Goal: Task Accomplishment & Management: Use online tool/utility

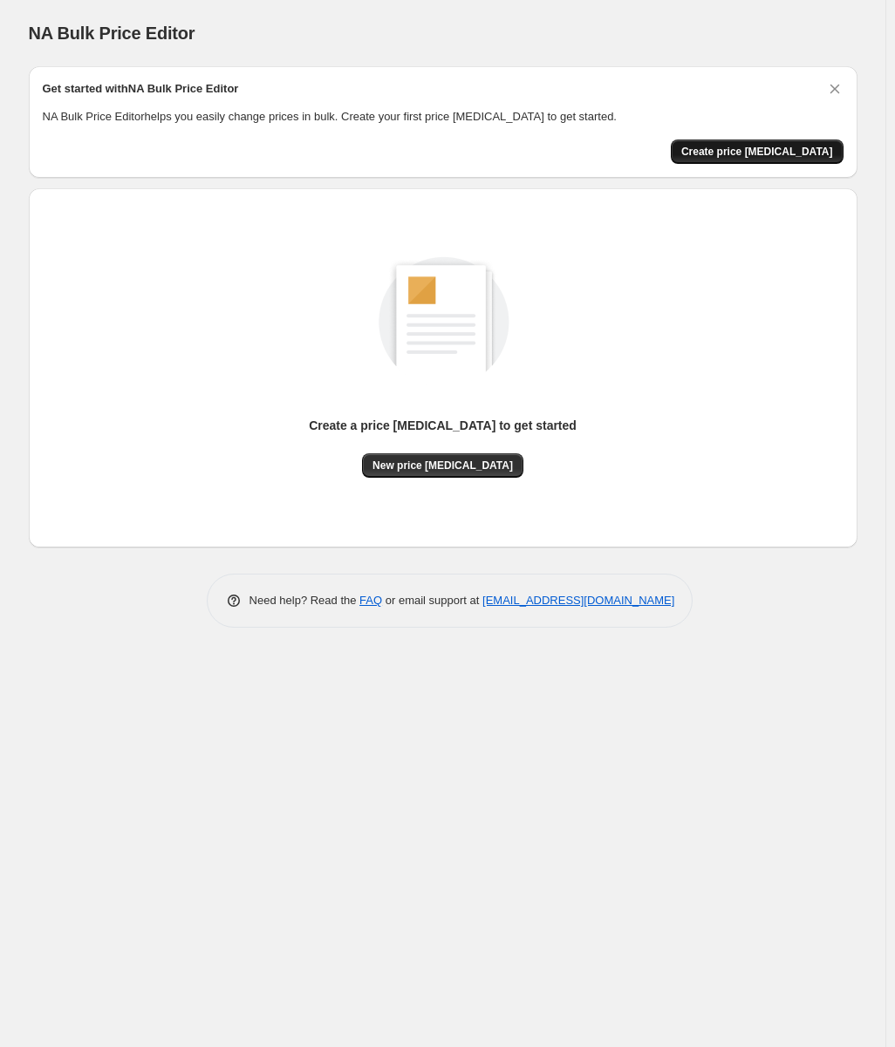
click at [776, 143] on button "Create price [MEDICAL_DATA]" at bounding box center [756, 152] width 173 height 24
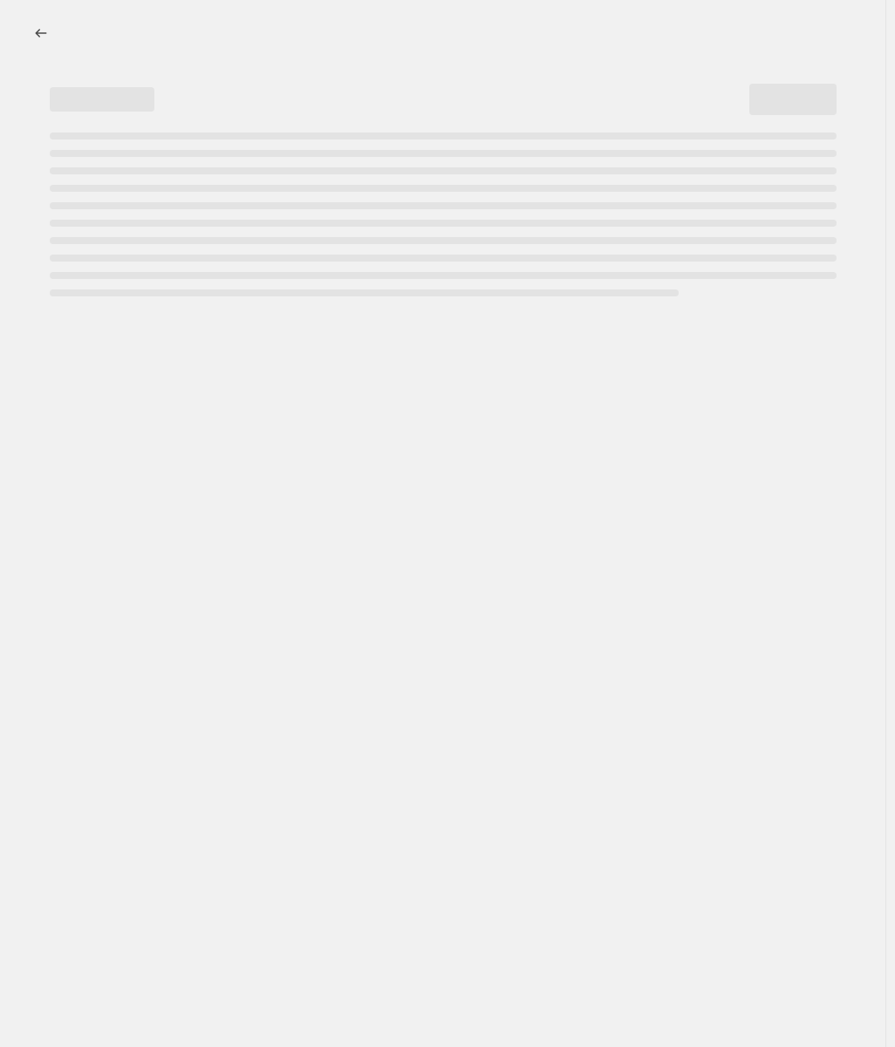
select select "percentage"
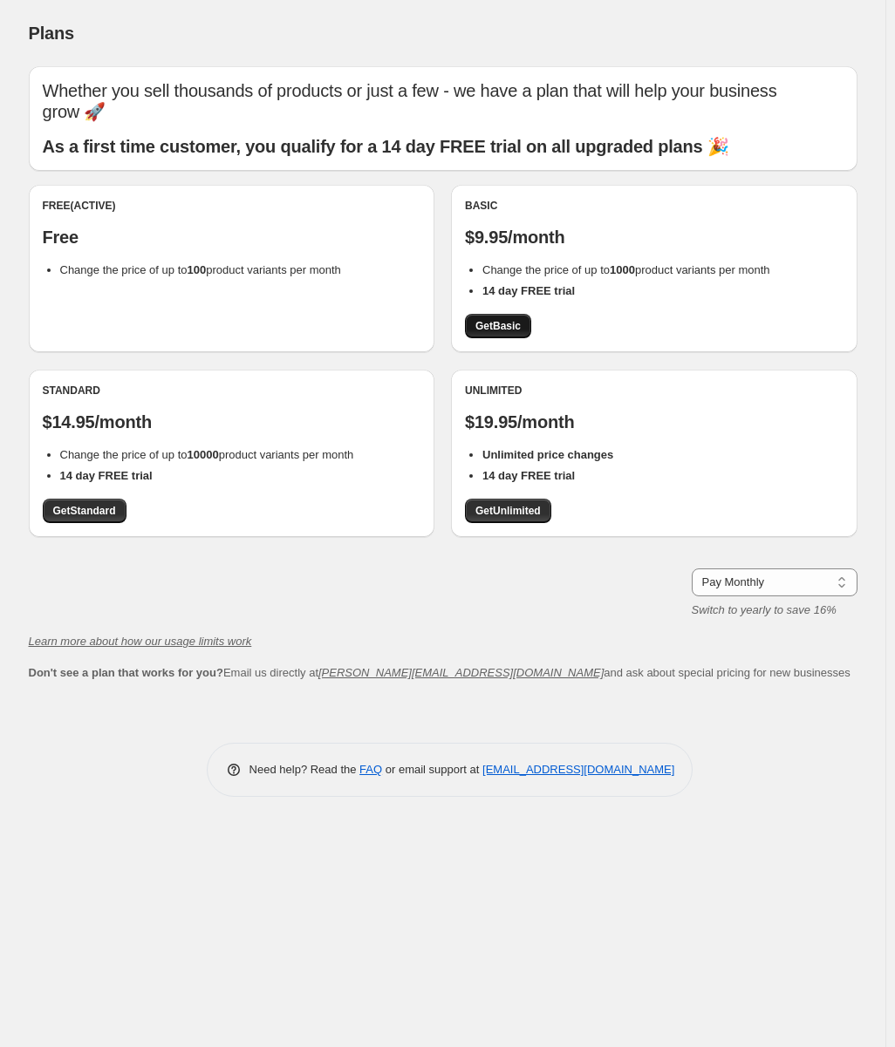
click at [492, 330] on span "Get Basic" at bounding box center [497, 326] width 45 height 14
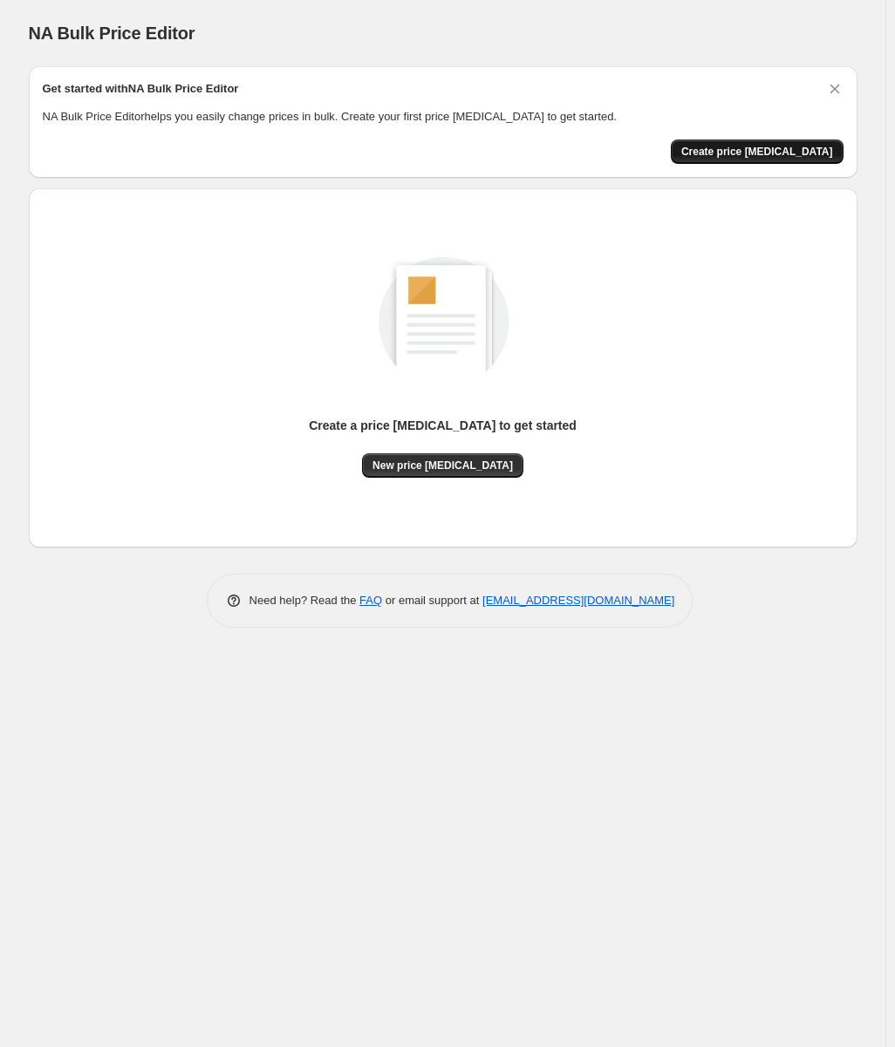
click at [750, 147] on span "Create price [MEDICAL_DATA]" at bounding box center [757, 152] width 152 height 14
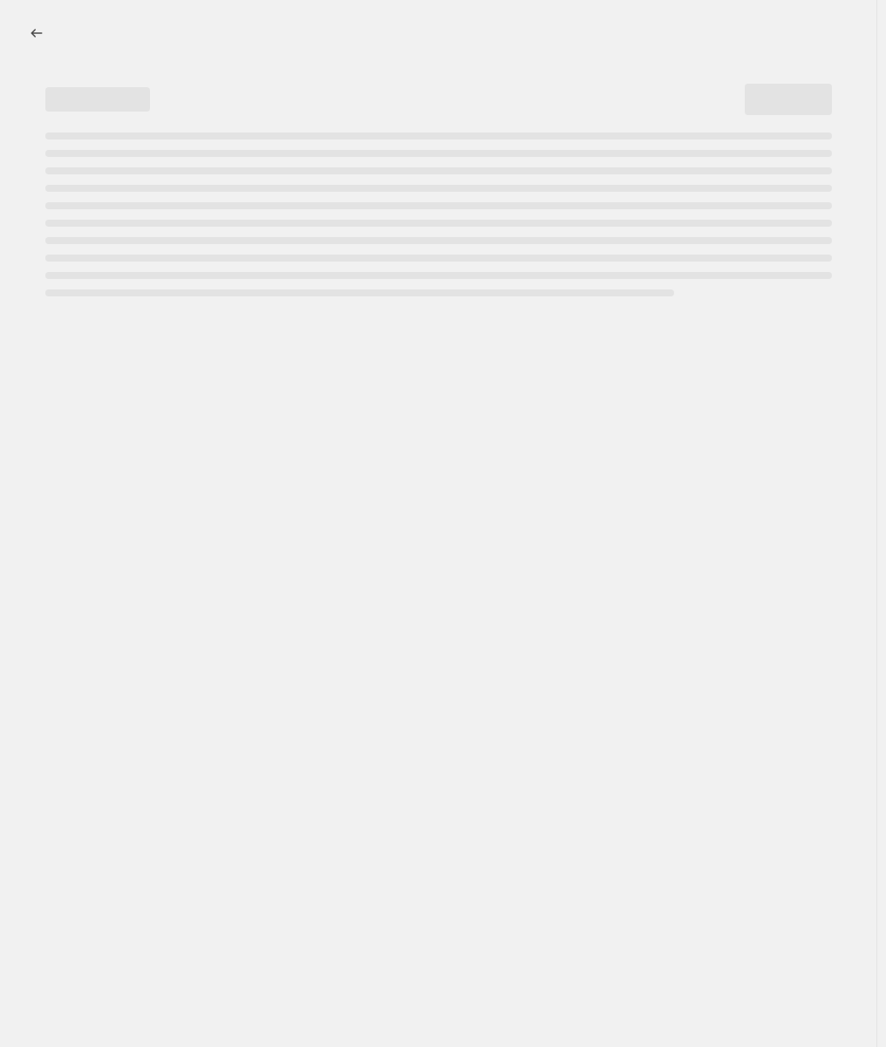
select select "percentage"
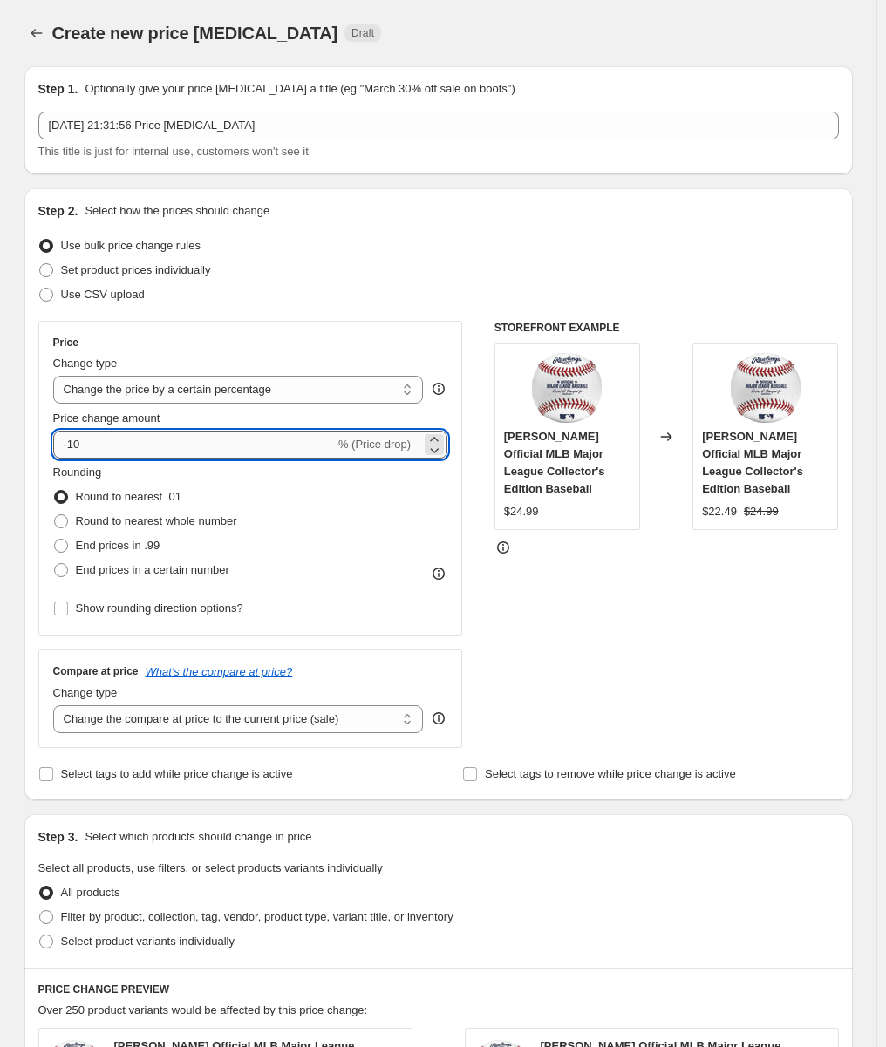
drag, startPoint x: 105, startPoint y: 439, endPoint x: 64, endPoint y: 445, distance: 41.3
click at [64, 445] on input "-10" at bounding box center [194, 445] width 282 height 28
type input "-85"
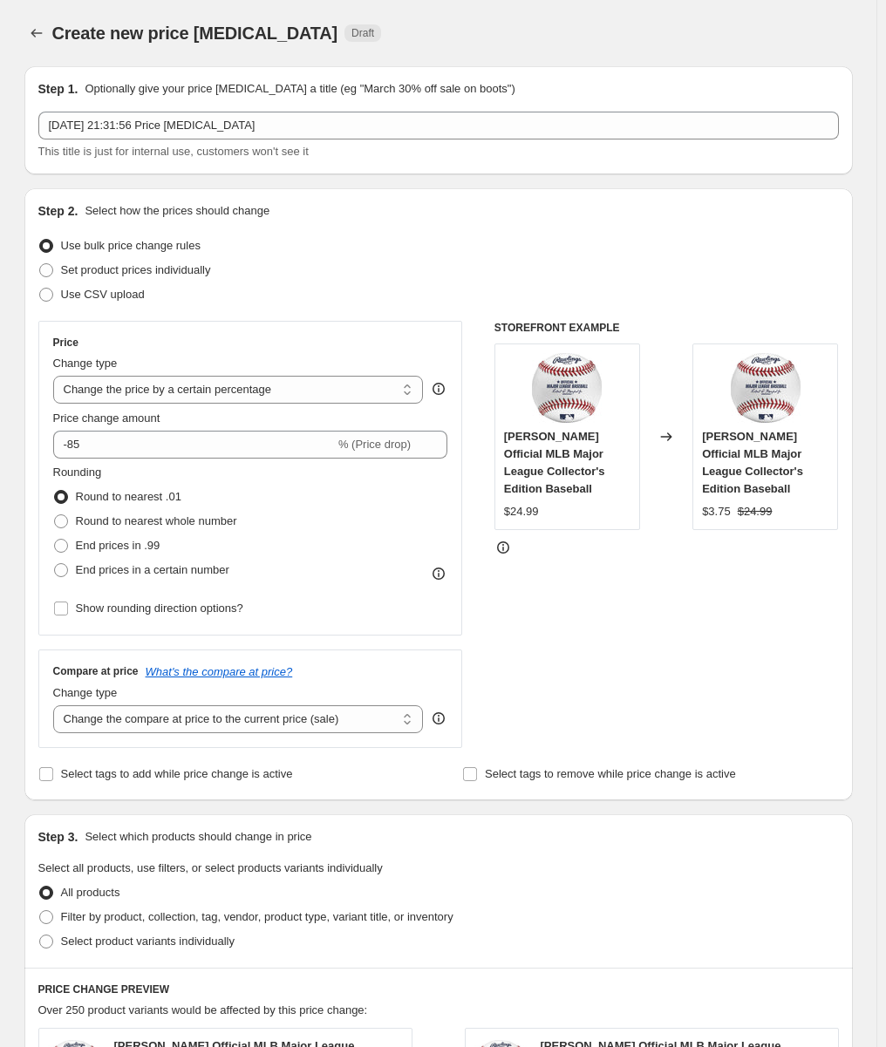
click at [643, 252] on div "Use bulk price change rules" at bounding box center [438, 246] width 800 height 24
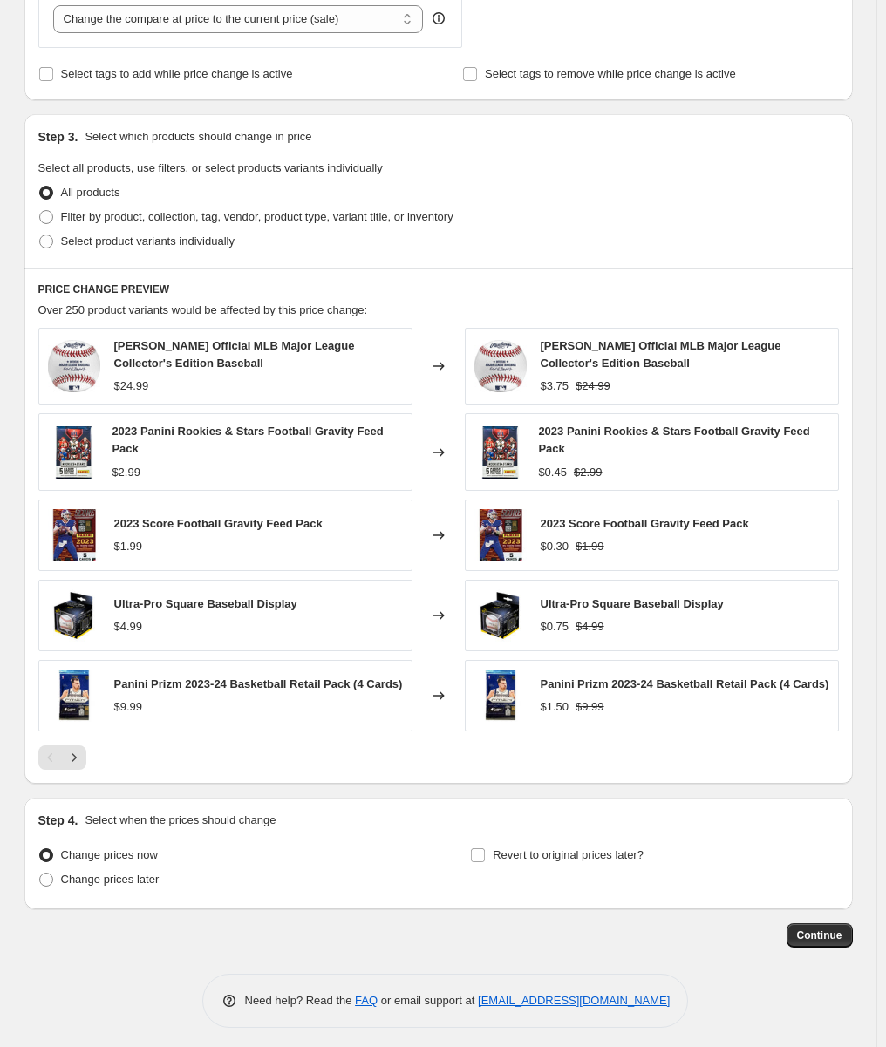
scroll to position [703, 0]
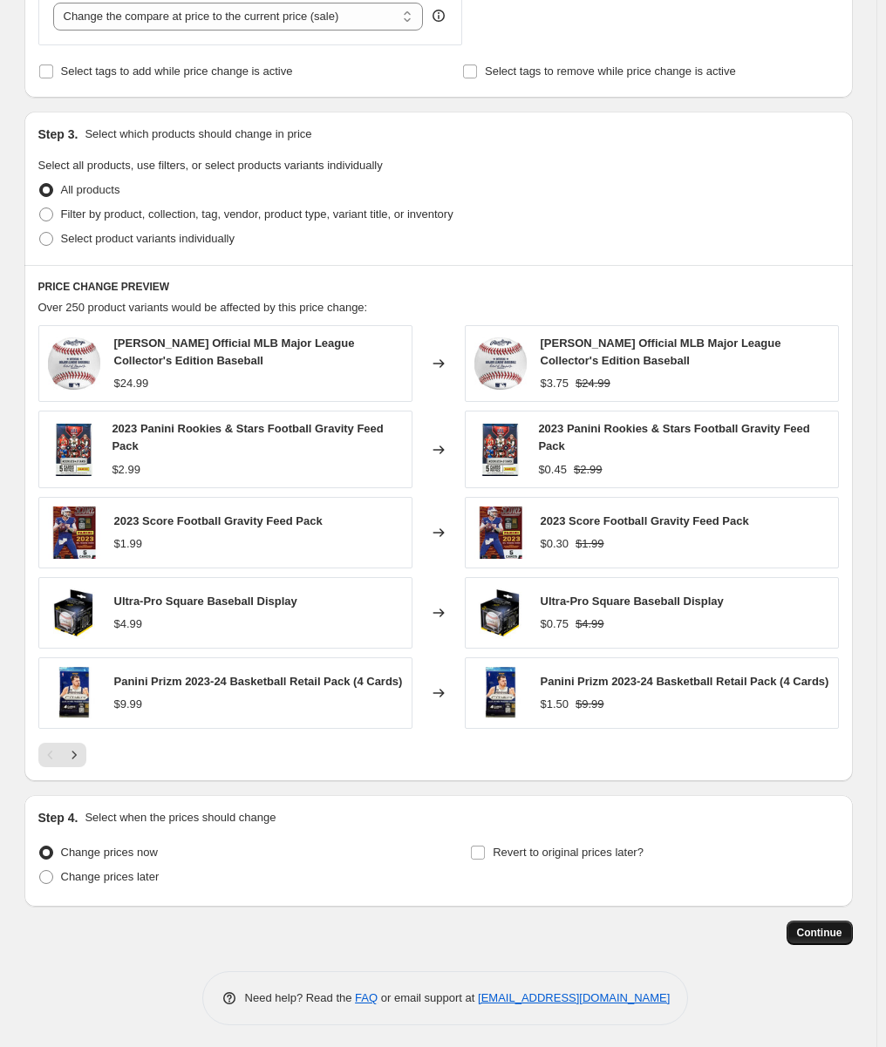
click at [829, 926] on span "Continue" at bounding box center [819, 933] width 45 height 14
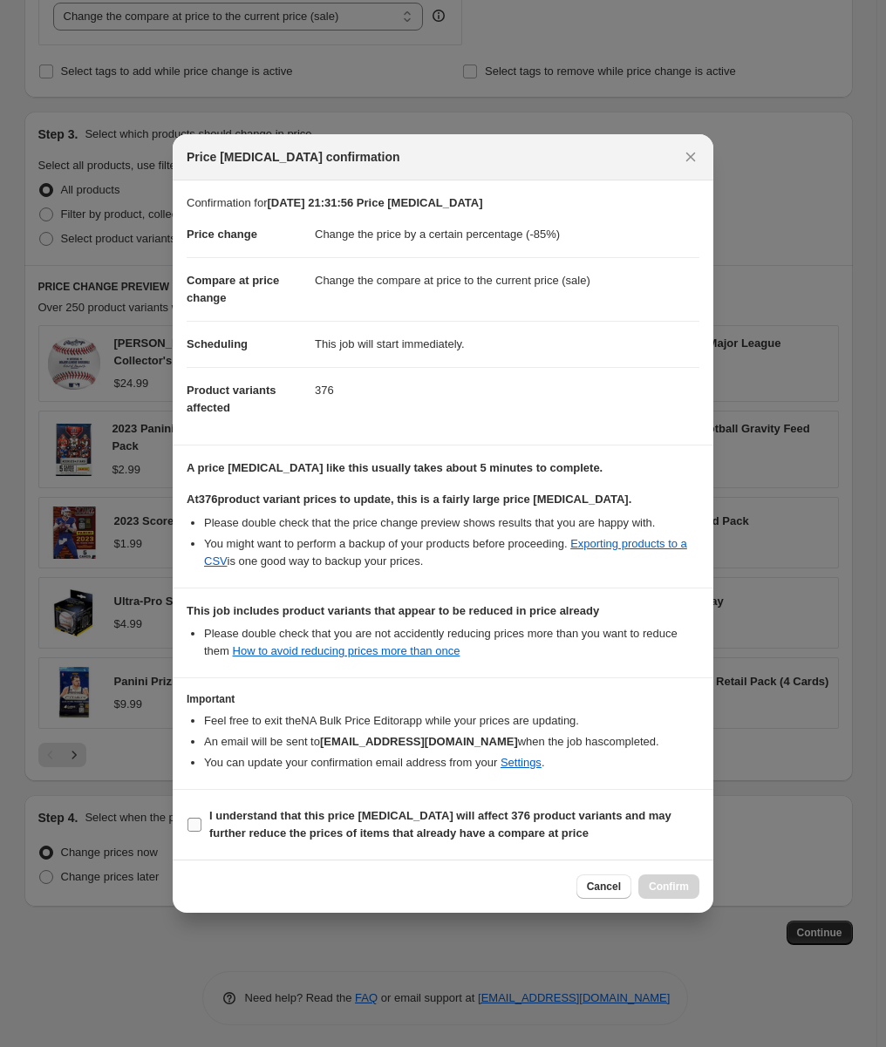
click at [192, 829] on input "I understand that this price [MEDICAL_DATA] will affect 376 product variants an…" at bounding box center [194, 825] width 14 height 14
checkbox input "true"
click at [676, 877] on button "Confirm" at bounding box center [668, 887] width 61 height 24
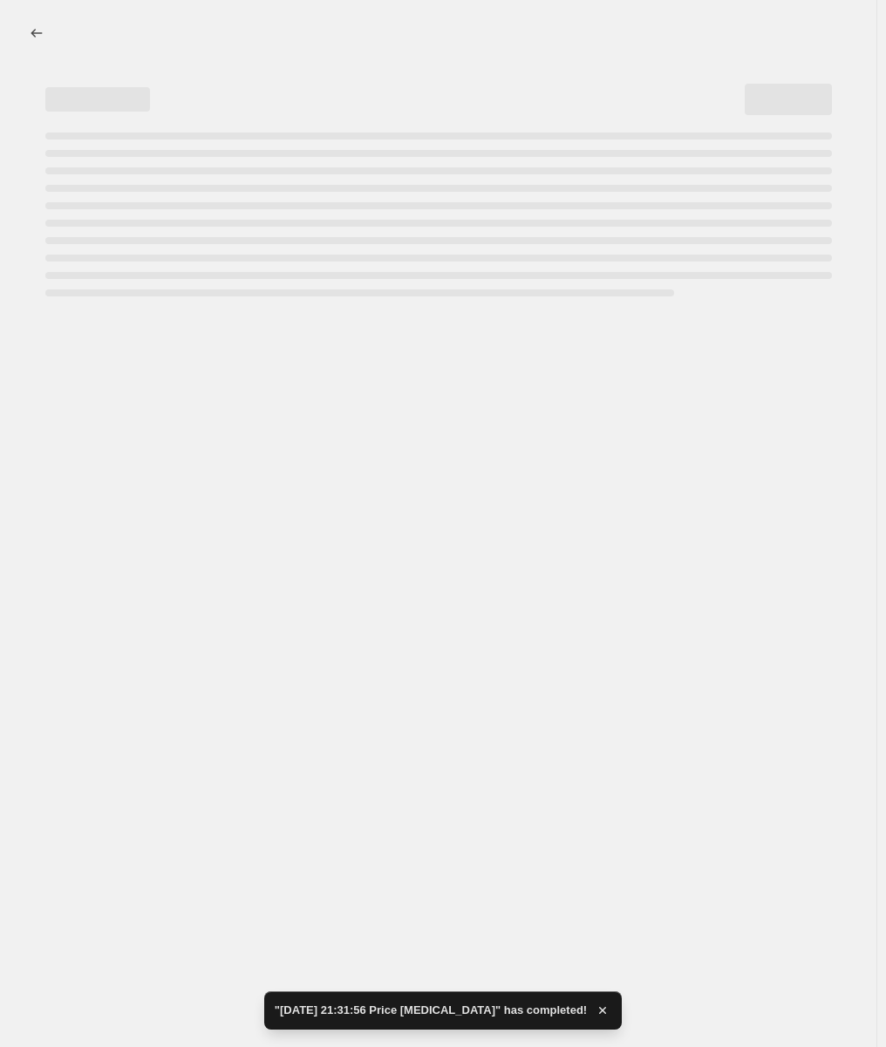
select select "percentage"
